Goal: Transaction & Acquisition: Purchase product/service

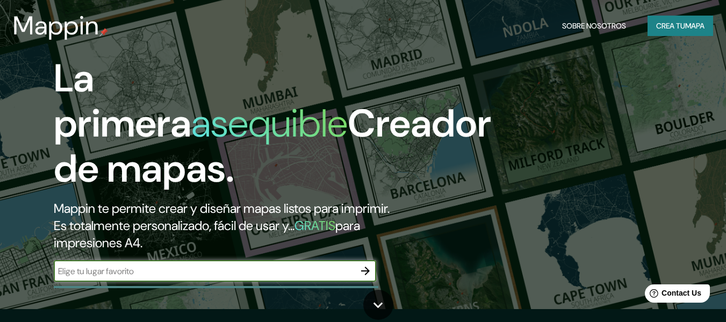
scroll to position [54, 0]
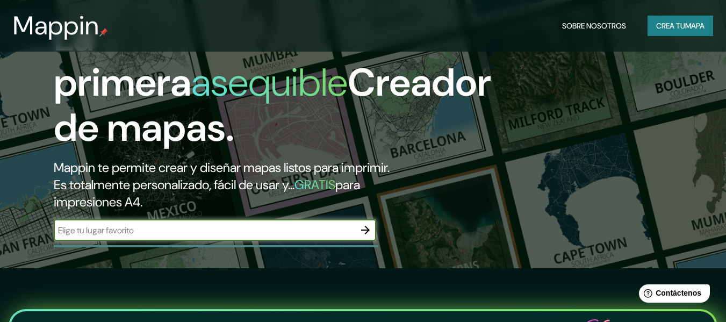
click at [281, 229] on input "text" at bounding box center [204, 230] width 301 height 12
type input "tucume"
click at [364, 231] on icon "button" at bounding box center [365, 229] width 13 height 13
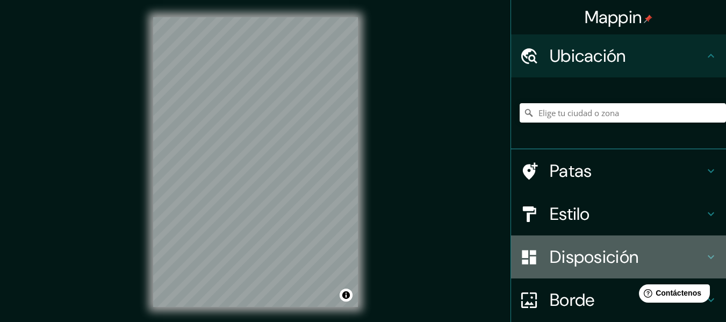
click at [620, 259] on font "Disposición" at bounding box center [594, 257] width 89 height 23
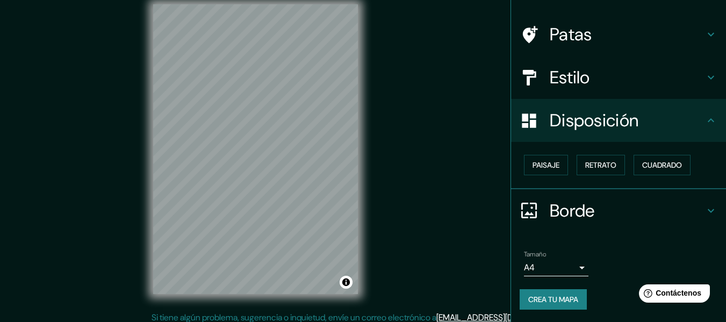
scroll to position [19, 0]
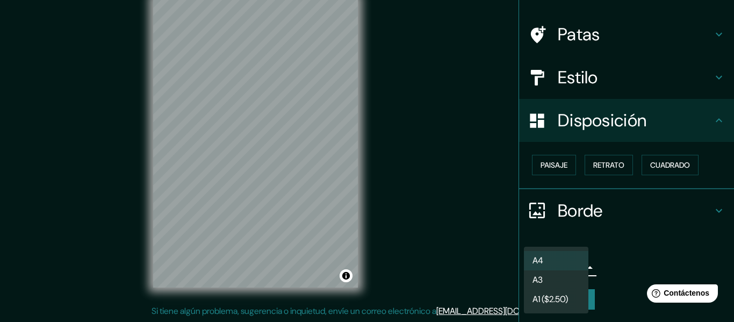
click at [576, 266] on body "Mappin Ubicación Patas Estilo Disposición Paisaje Retrato Cuadrado Borde Elige …" at bounding box center [367, 142] width 734 height 322
click at [561, 286] on li "A3" at bounding box center [556, 281] width 64 height 20
type input "a4"
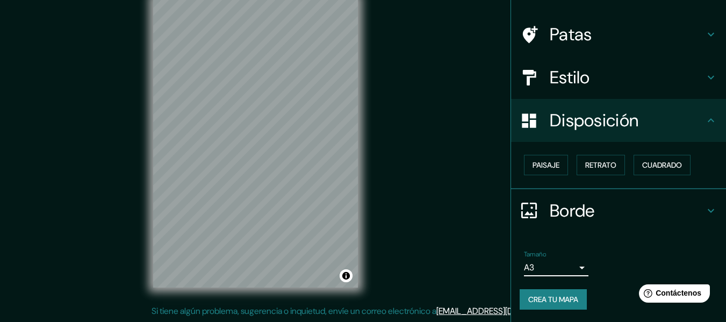
click at [557, 302] on font "Crea tu mapa" at bounding box center [553, 299] width 50 height 10
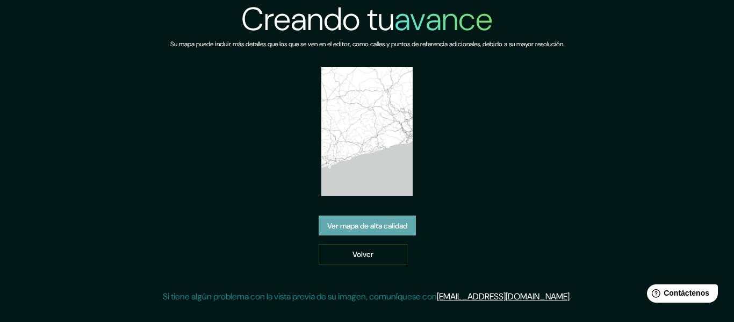
click at [403, 229] on font "Ver mapa de alta calidad" at bounding box center [367, 226] width 80 height 10
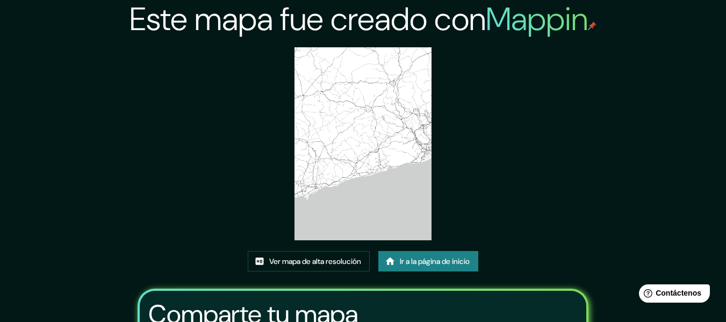
click at [458, 263] on font "Ir a la página de inicio" at bounding box center [435, 262] width 70 height 10
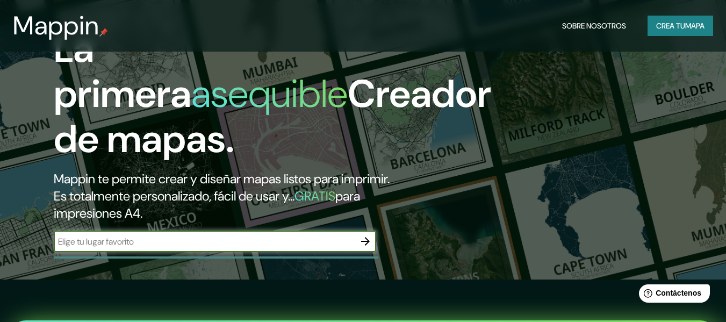
scroll to position [54, 0]
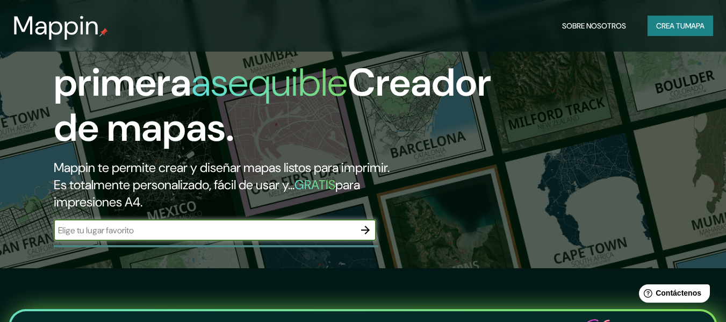
click at [366, 223] on icon "button" at bounding box center [365, 229] width 13 height 13
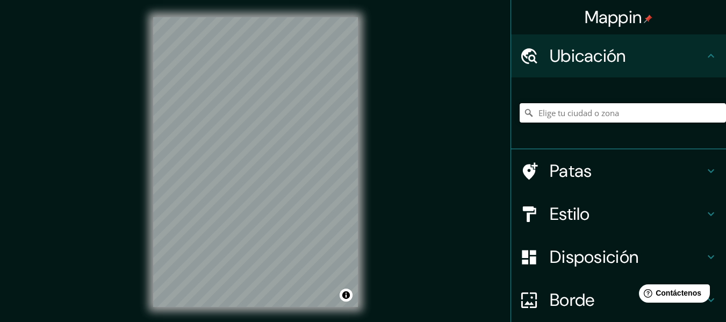
click at [557, 117] on input "Elige tu ciudad o zona" at bounding box center [623, 112] width 206 height 19
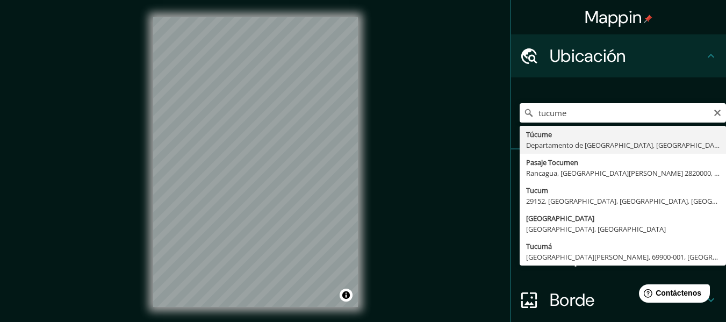
type input "Tucume, Departamento de [GEOGRAPHIC_DATA], [GEOGRAPHIC_DATA]"
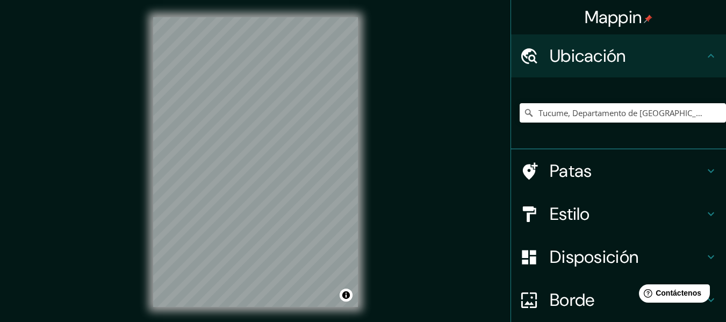
click at [704, 215] on icon at bounding box center [710, 213] width 13 height 13
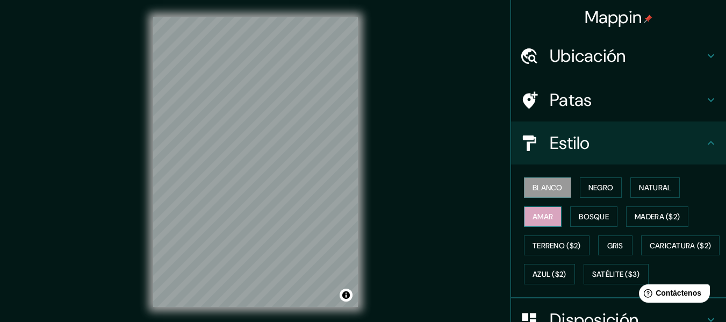
click at [532, 220] on font "Amar" at bounding box center [542, 217] width 20 height 10
click at [594, 222] on font "Bosque" at bounding box center [594, 217] width 30 height 14
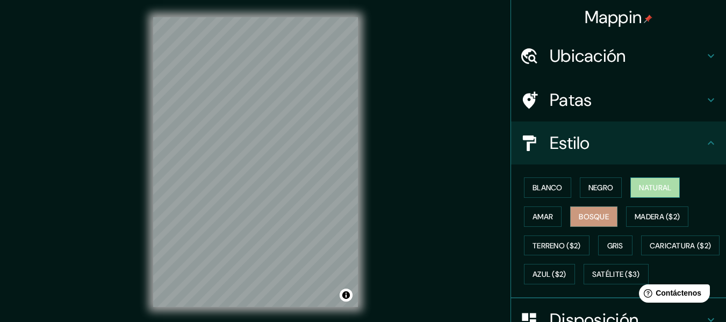
click at [641, 185] on font "Natural" at bounding box center [655, 188] width 32 height 10
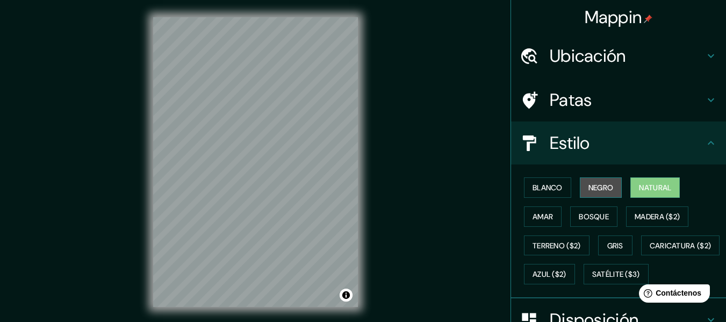
click at [602, 183] on font "Negro" at bounding box center [600, 188] width 25 height 10
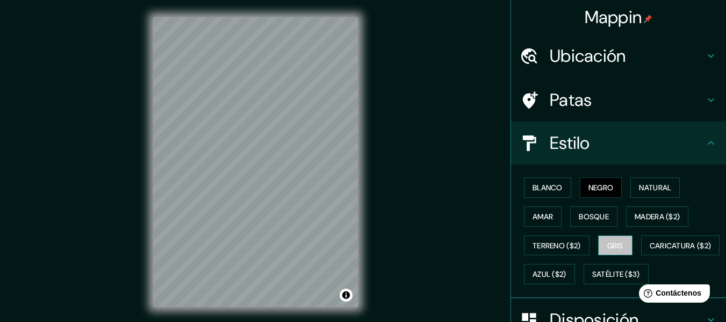
click at [616, 250] on font "Gris" at bounding box center [615, 246] width 16 height 14
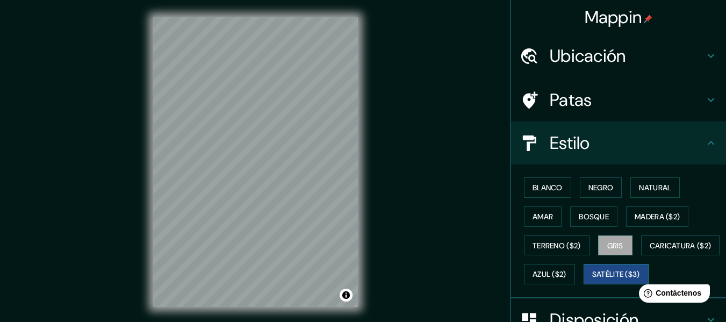
click at [592, 281] on font "Satélite ($3)" at bounding box center [616, 274] width 48 height 14
click at [545, 194] on font "Blanco" at bounding box center [547, 188] width 30 height 14
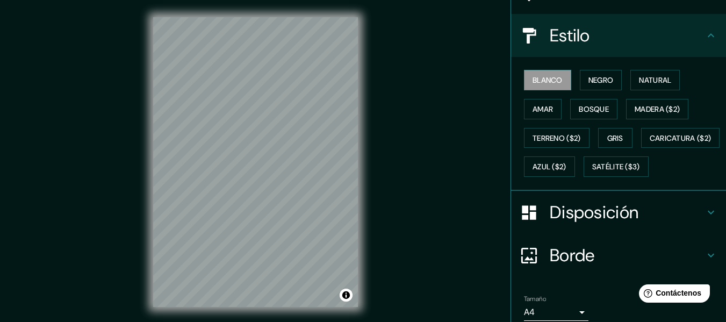
click at [637, 234] on div "Disposición" at bounding box center [618, 212] width 215 height 43
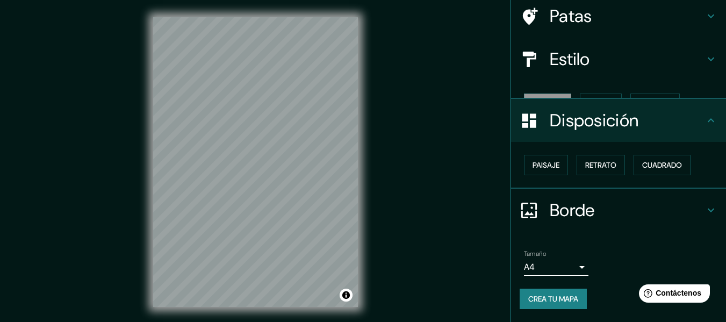
scroll to position [66, 0]
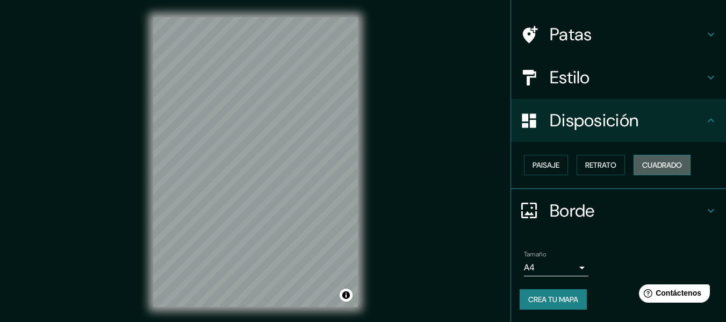
click at [652, 166] on font "Cuadrado" at bounding box center [662, 165] width 40 height 10
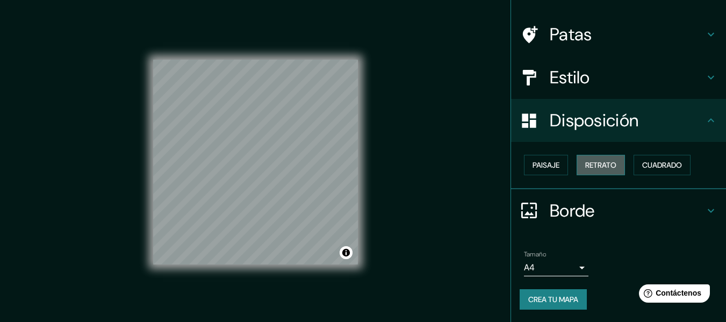
click at [587, 165] on font "Retrato" at bounding box center [600, 165] width 31 height 10
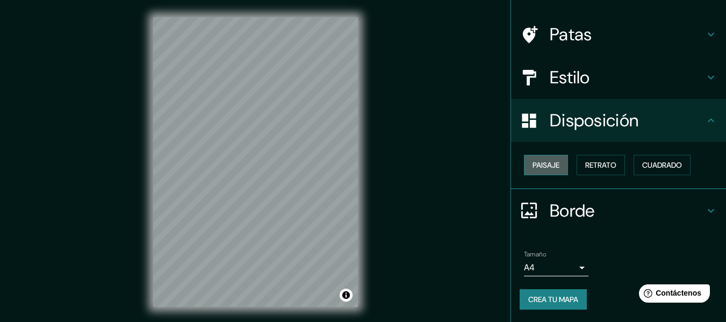
click at [536, 168] on font "Paisaje" at bounding box center [545, 165] width 27 height 10
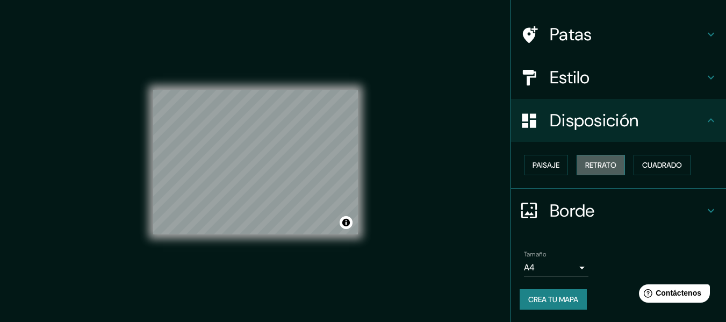
click at [607, 168] on font "Retrato" at bounding box center [600, 165] width 31 height 10
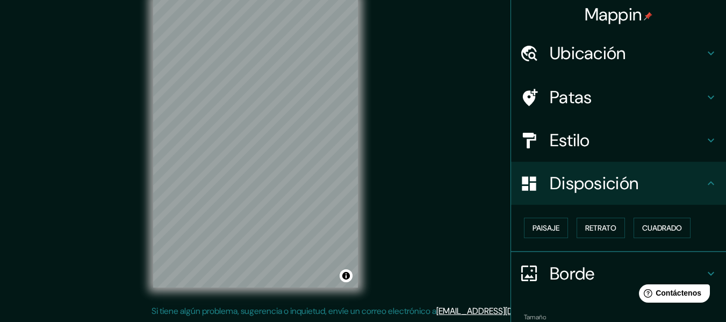
scroll to position [0, 0]
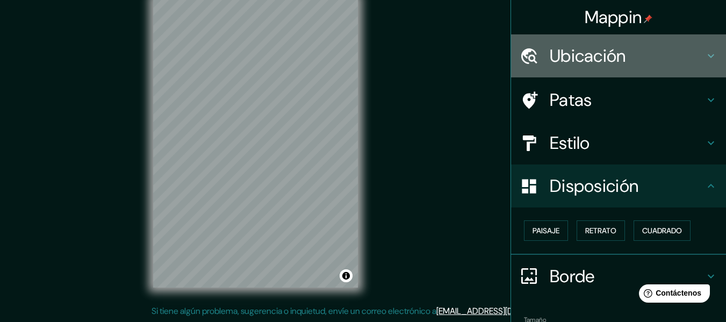
click at [682, 53] on h4 "Ubicación" at bounding box center [627, 55] width 155 height 21
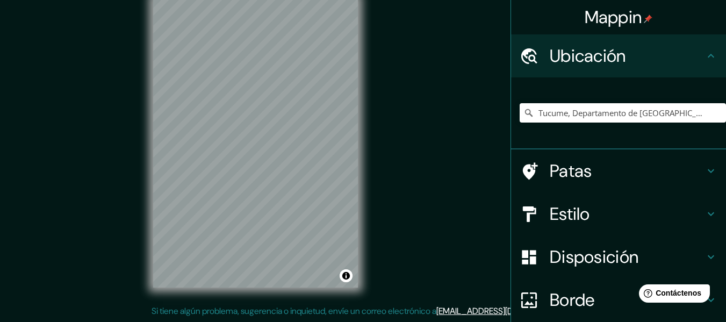
click at [653, 169] on h4 "Patas" at bounding box center [627, 170] width 155 height 21
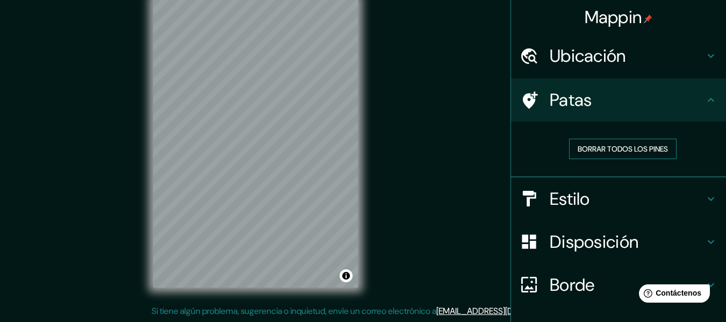
click at [611, 155] on font "Borrar todos los pines" at bounding box center [623, 149] width 90 height 14
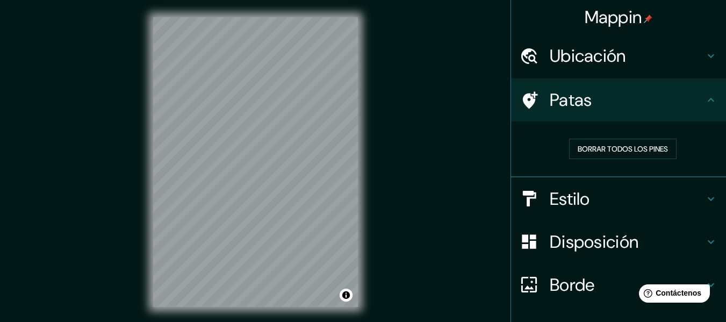
click at [681, 206] on h4 "Estilo" at bounding box center [627, 198] width 155 height 21
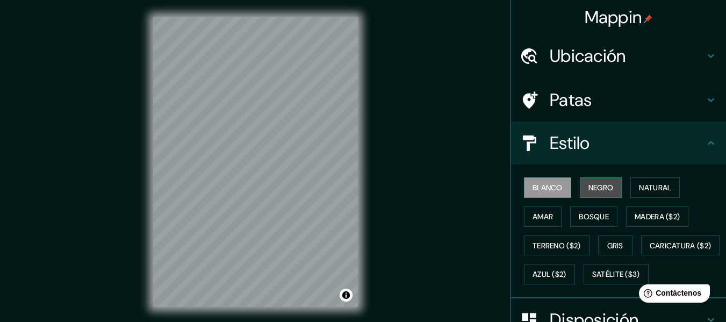
click at [591, 181] on font "Negro" at bounding box center [600, 188] width 25 height 14
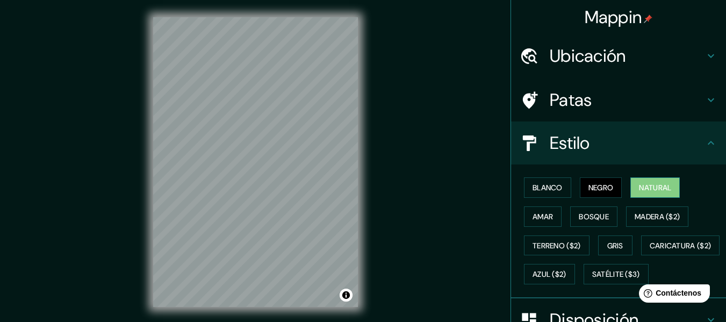
click at [656, 184] on font "Natural" at bounding box center [655, 188] width 32 height 10
click at [545, 218] on font "Amar" at bounding box center [542, 217] width 20 height 10
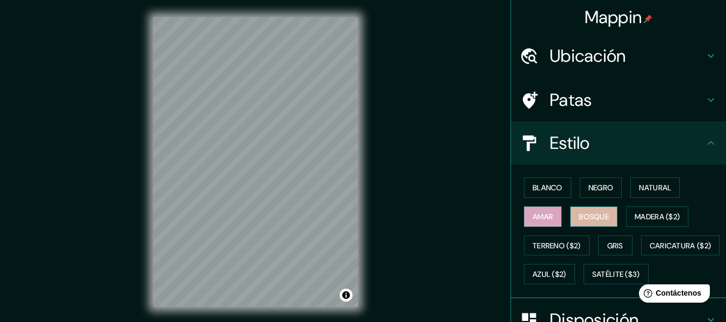
click at [580, 215] on font "Bosque" at bounding box center [594, 217] width 30 height 10
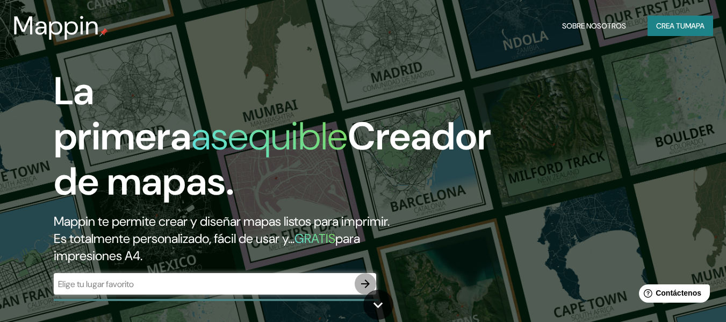
click at [364, 282] on icon "button" at bounding box center [365, 283] width 13 height 13
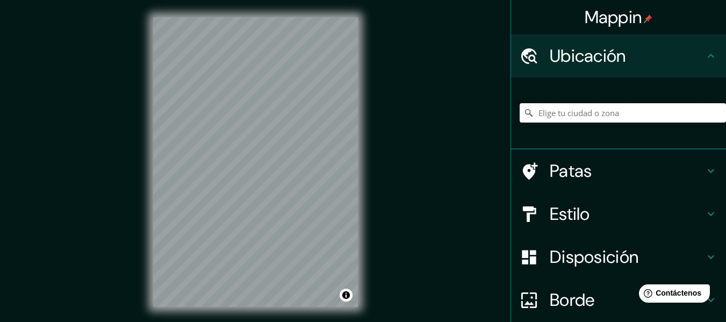
click at [597, 114] on input "Elige tu ciudad o zona" at bounding box center [623, 112] width 206 height 19
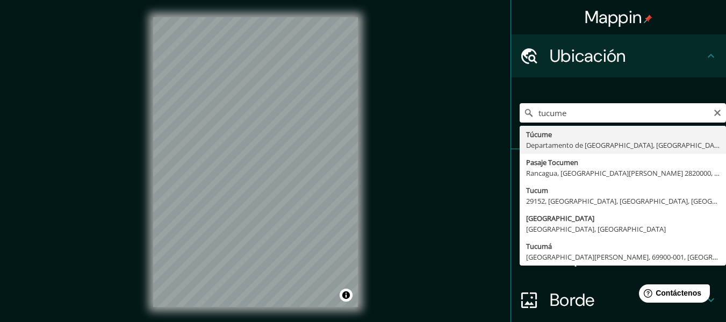
type input "Tucume, Departamento de [GEOGRAPHIC_DATA], [GEOGRAPHIC_DATA]"
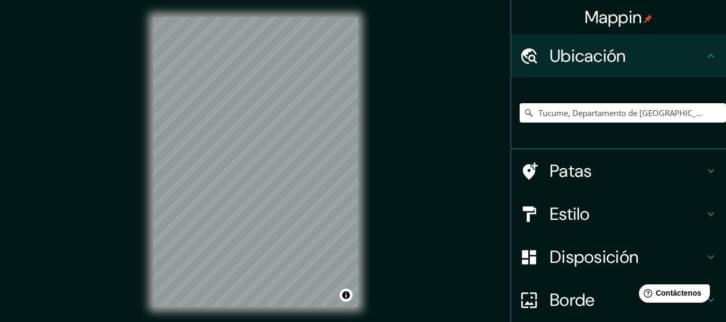
click at [649, 175] on h4 "Patas" at bounding box center [627, 170] width 155 height 21
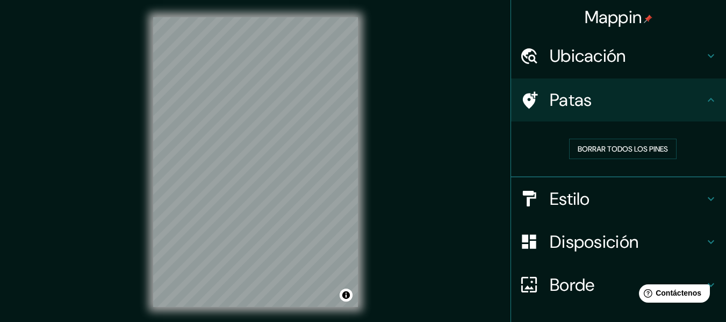
click at [616, 199] on h4 "Estilo" at bounding box center [627, 198] width 155 height 21
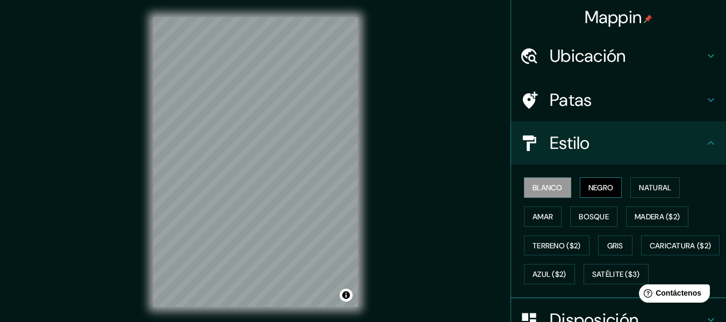
click at [600, 190] on font "Negro" at bounding box center [600, 188] width 25 height 10
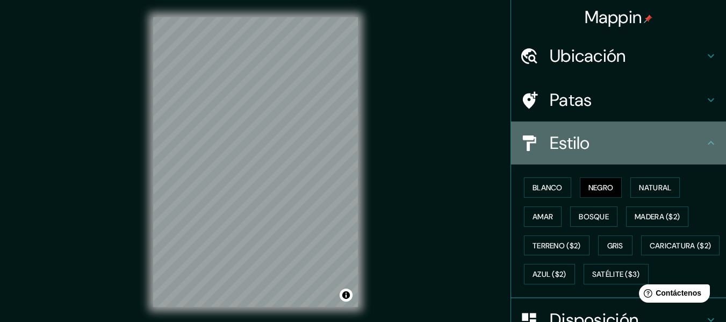
click at [649, 150] on h4 "Estilo" at bounding box center [627, 142] width 155 height 21
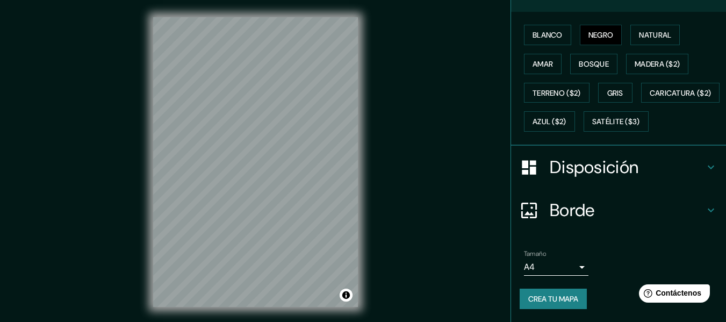
click at [621, 176] on font "Disposición" at bounding box center [594, 167] width 89 height 23
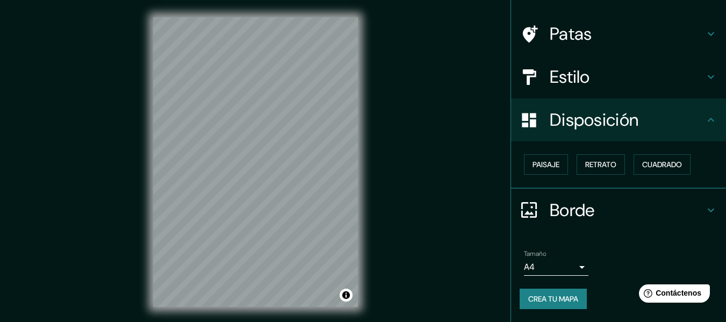
scroll to position [66, 0]
click at [534, 169] on font "Paisaje" at bounding box center [545, 165] width 27 height 10
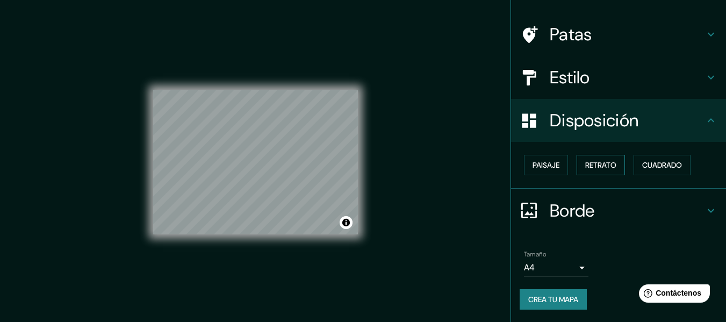
click at [585, 165] on font "Retrato" at bounding box center [600, 165] width 31 height 10
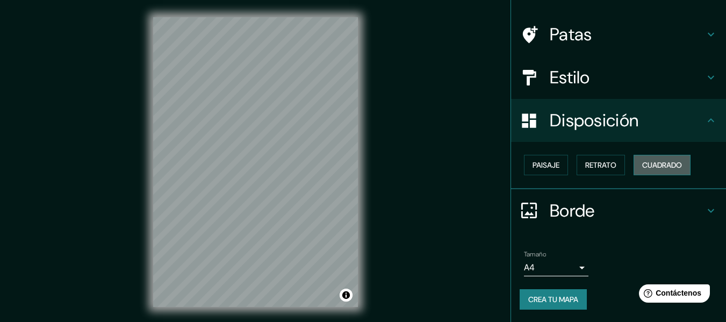
click at [662, 163] on font "Cuadrado" at bounding box center [662, 165] width 40 height 10
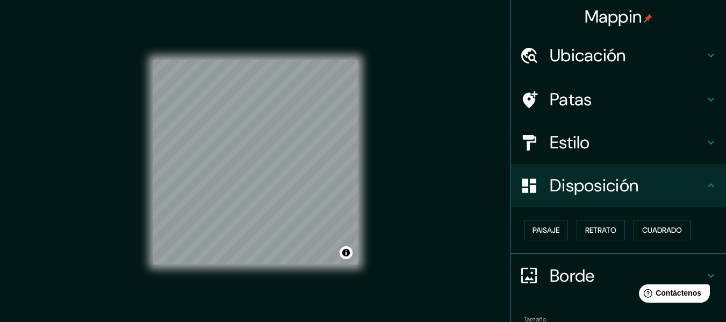
scroll to position [0, 0]
click at [628, 90] on h4 "Patas" at bounding box center [627, 99] width 155 height 21
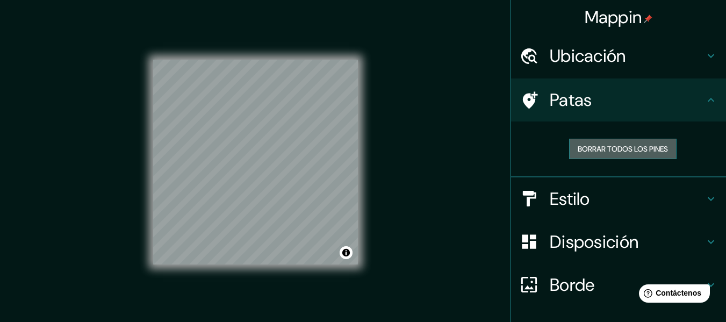
click at [594, 146] on font "Borrar todos los pines" at bounding box center [623, 149] width 90 height 10
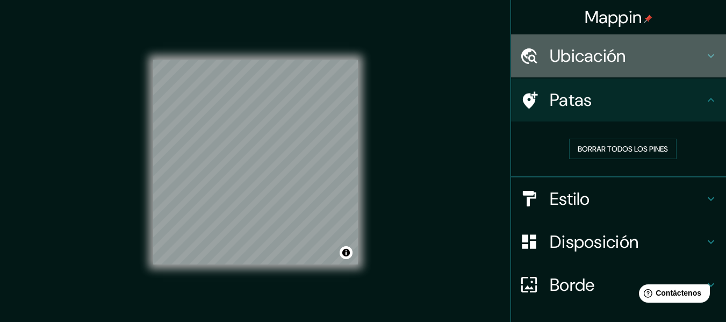
click at [694, 57] on h4 "Ubicación" at bounding box center [627, 55] width 155 height 21
